Goal: Check status: Check status

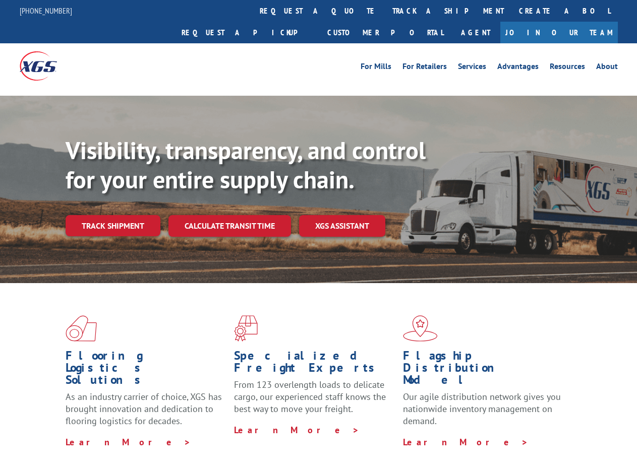
click at [318, 237] on div "Visibility, transparency, and control for your entire supply chain. Track shipm…" at bounding box center [351, 206] width 571 height 141
click at [385, 11] on link "track a shipment" at bounding box center [448, 11] width 127 height 22
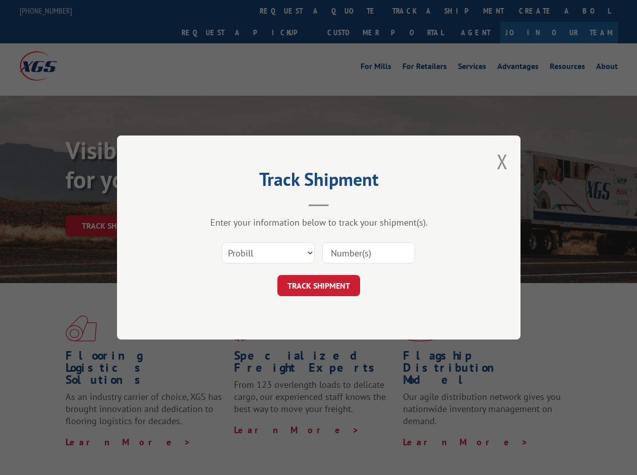
click at [352, 11] on div "Track Shipment Enter your information below to track your shipment(s). Select c…" at bounding box center [318, 237] width 637 height 475
click at [415, 11] on div "Track Shipment Enter your information below to track your shipment(s). Select c…" at bounding box center [318, 237] width 637 height 475
click at [112, 204] on div "Track Shipment Enter your information below to track your shipment(s). Select c…" at bounding box center [318, 237] width 637 height 475
click at [229, 204] on header "Track Shipment" at bounding box center [318, 189] width 302 height 34
click at [342, 204] on header "Track Shipment" at bounding box center [318, 189] width 302 height 34
